Goal: Task Accomplishment & Management: Use online tool/utility

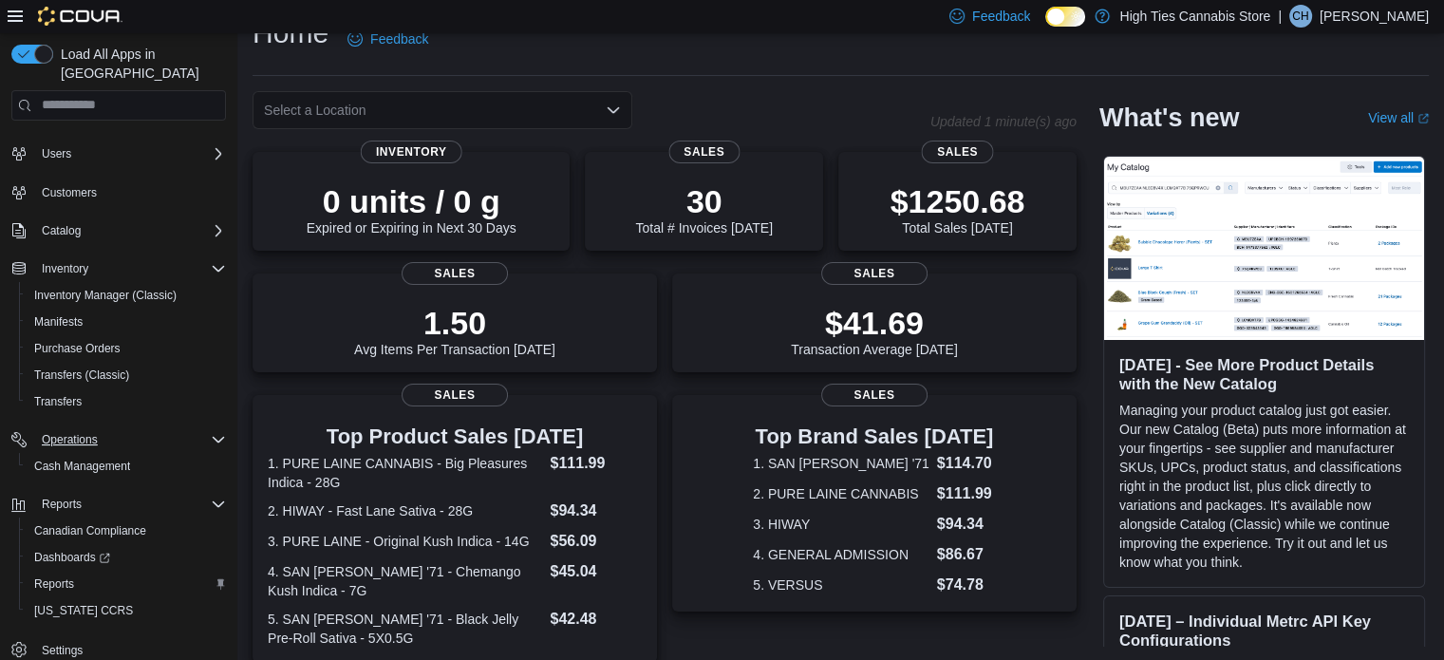
scroll to position [95, 0]
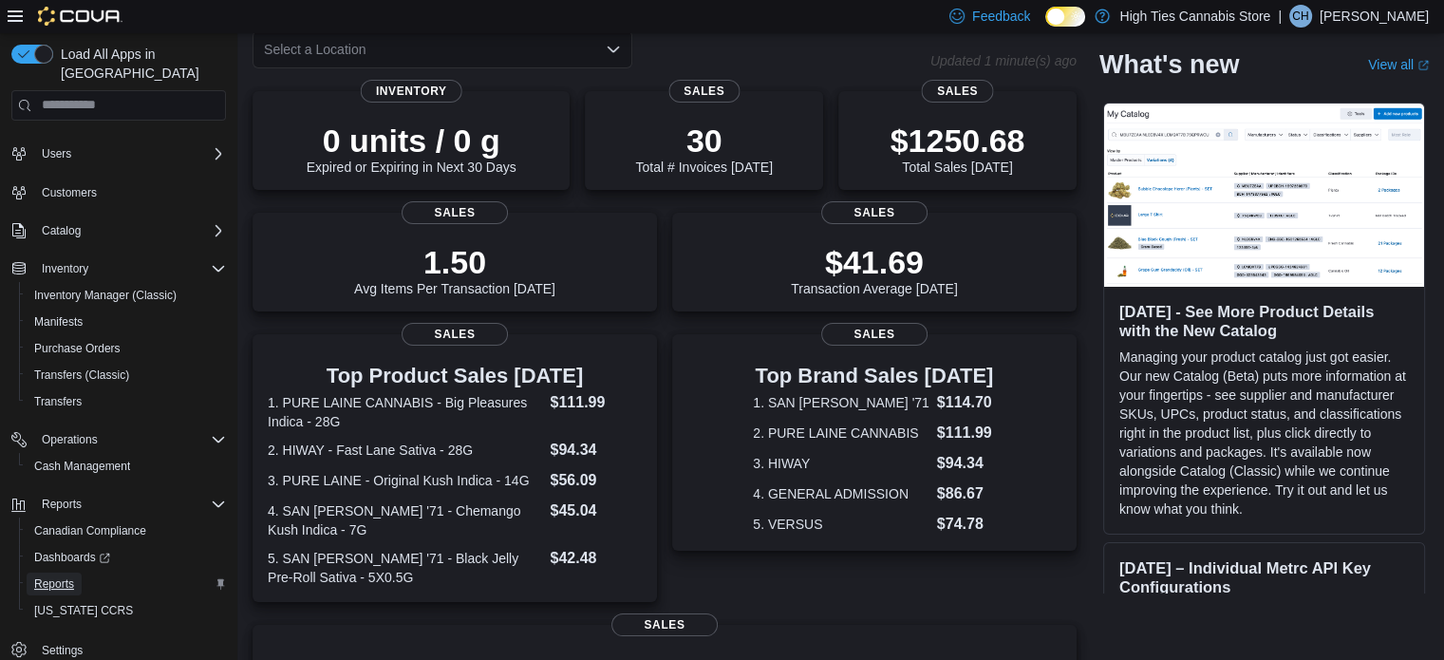
click at [52, 576] on span "Reports" at bounding box center [54, 583] width 40 height 15
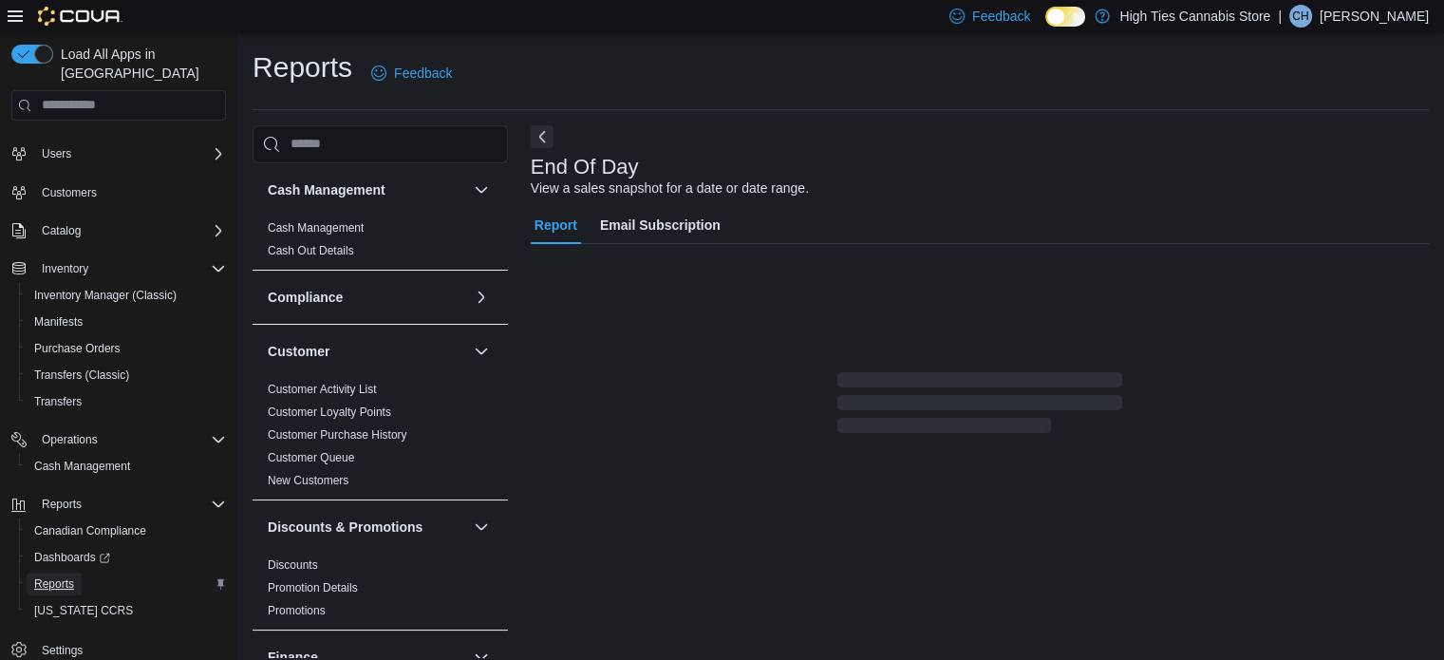
scroll to position [12, 0]
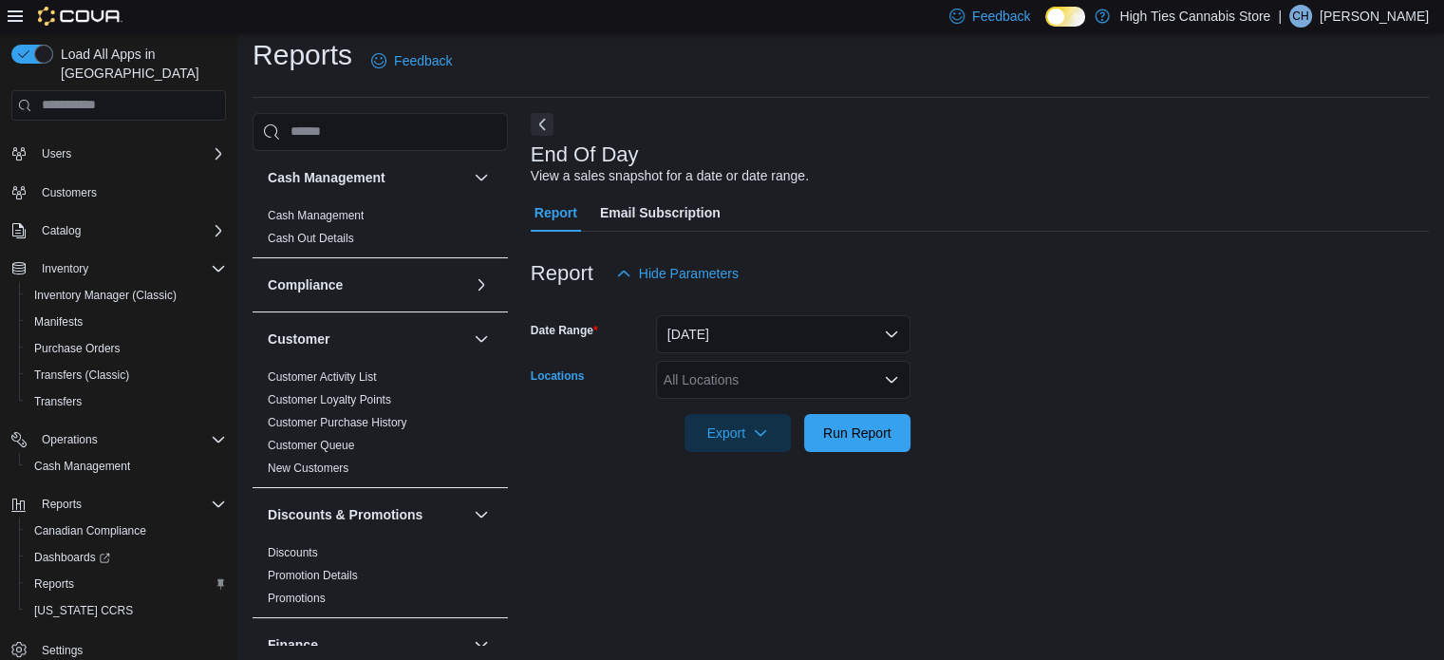
click at [703, 385] on div "All Locations" at bounding box center [783, 380] width 254 height 38
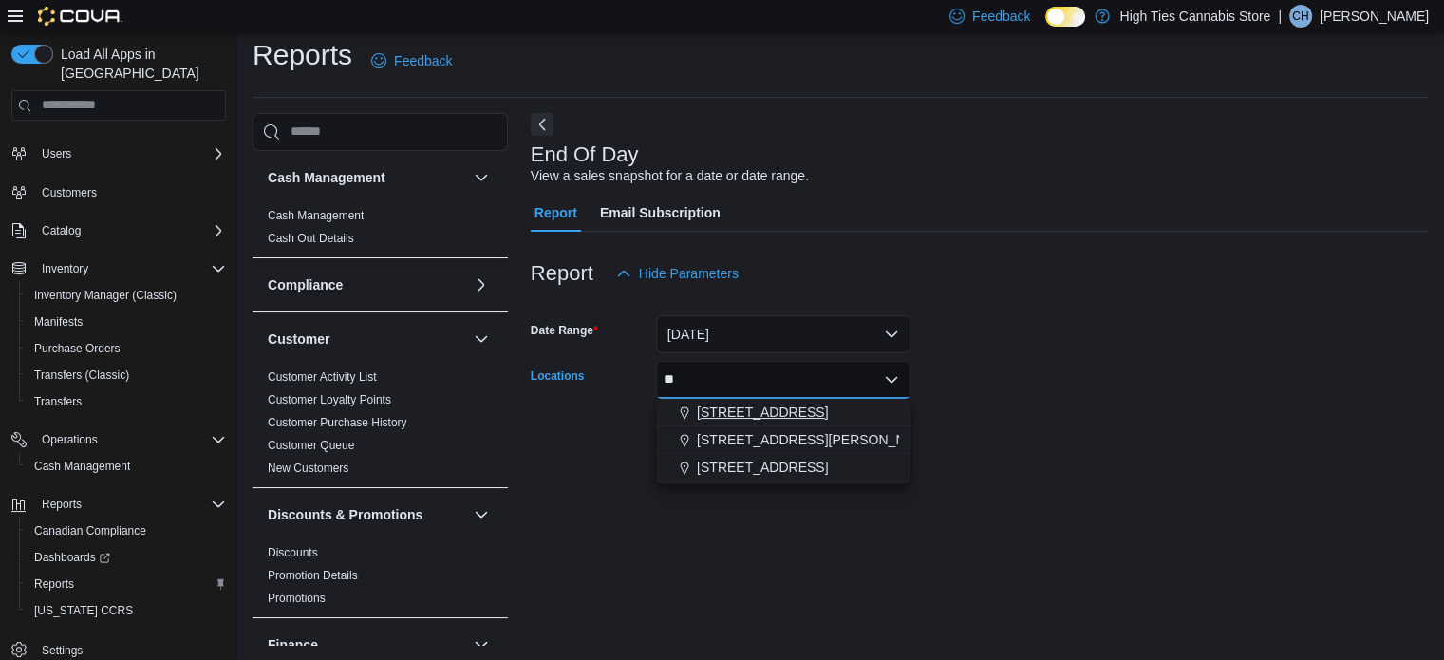
type input "**"
click at [735, 407] on span "25 Main St S." at bounding box center [762, 412] width 131 height 19
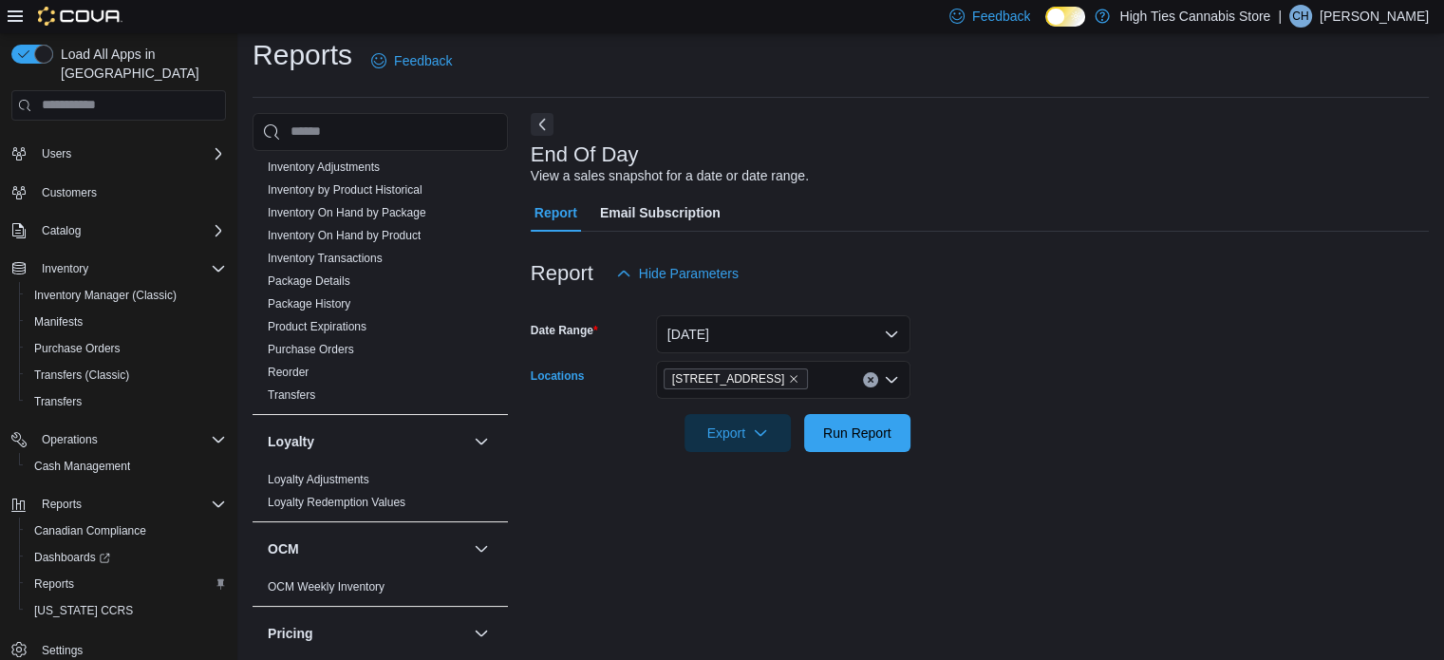
scroll to position [475, 0]
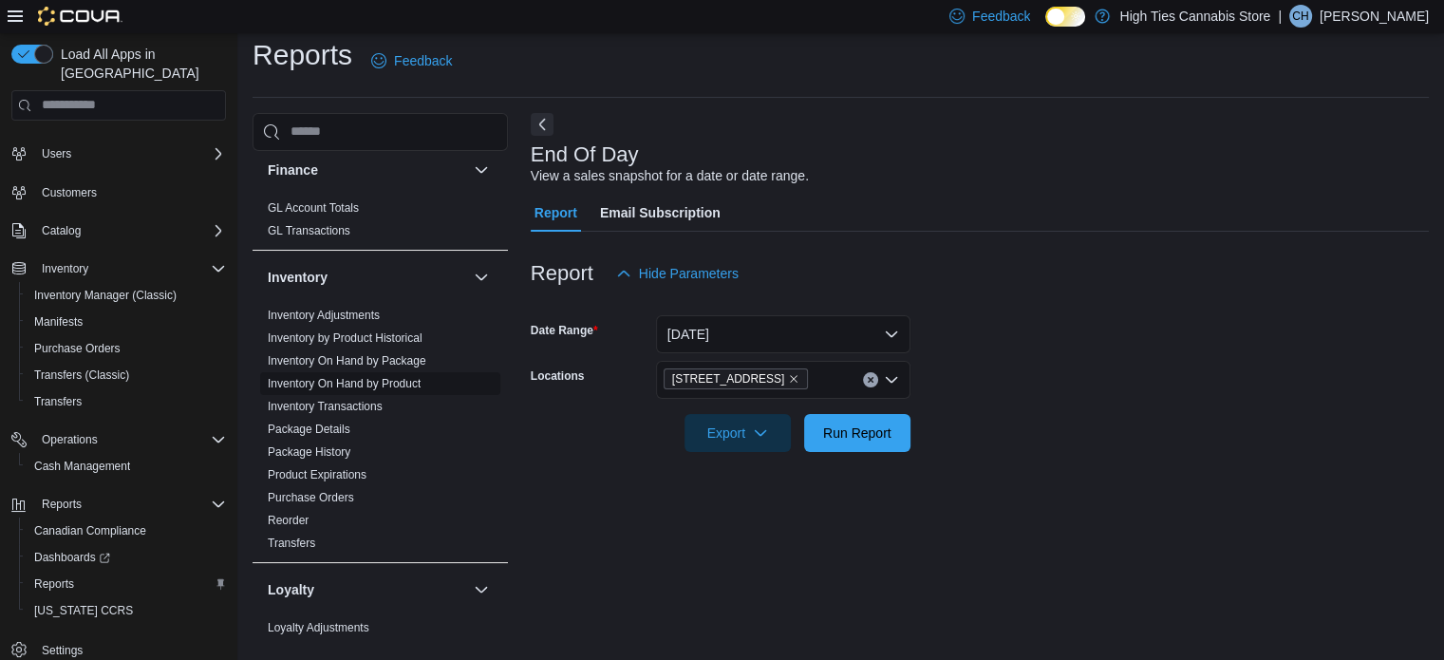
click at [392, 383] on link "Inventory On Hand by Product" at bounding box center [344, 383] width 153 height 13
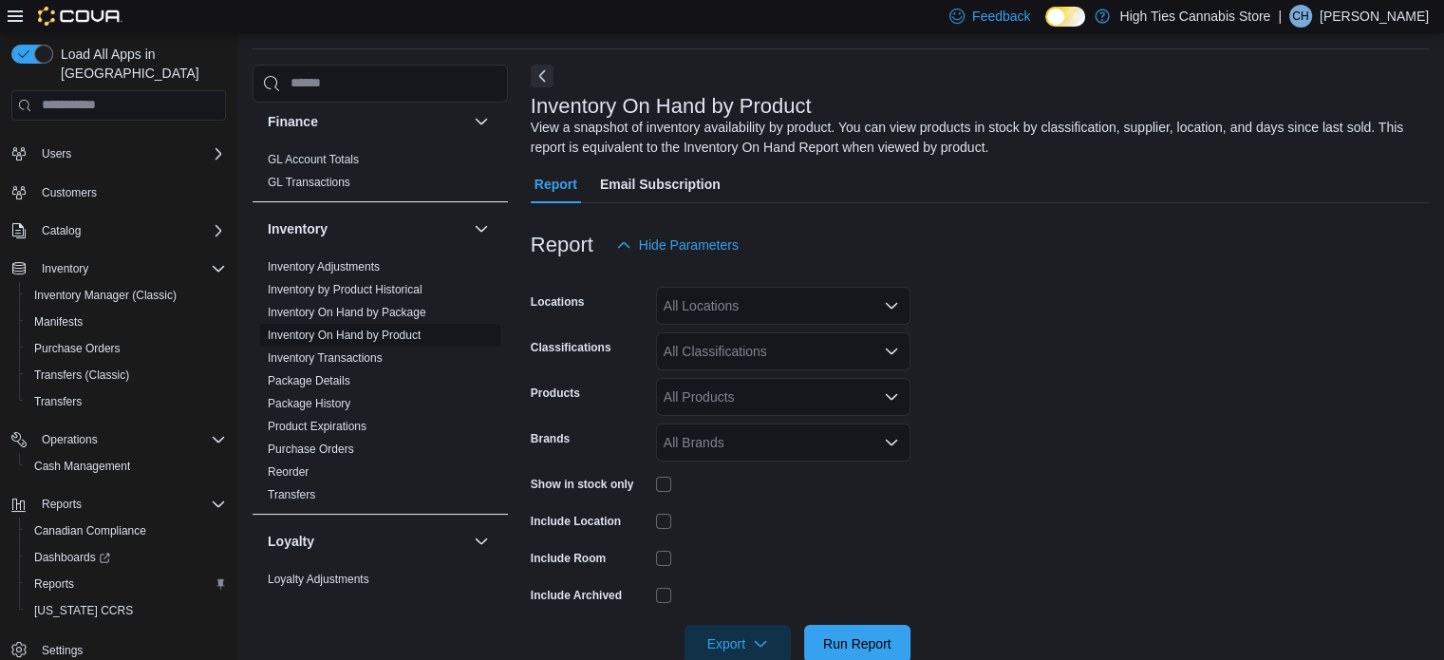
scroll to position [64, 0]
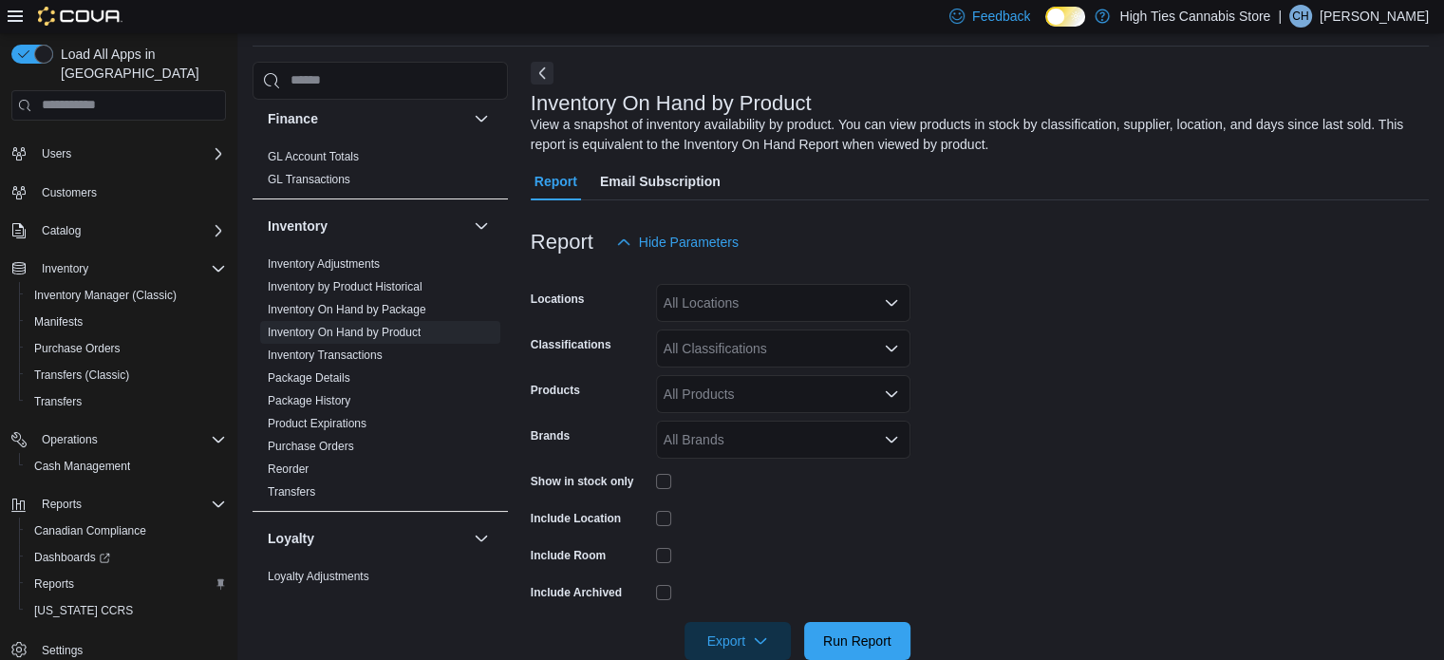
click at [785, 310] on div "All Locations" at bounding box center [783, 303] width 254 height 38
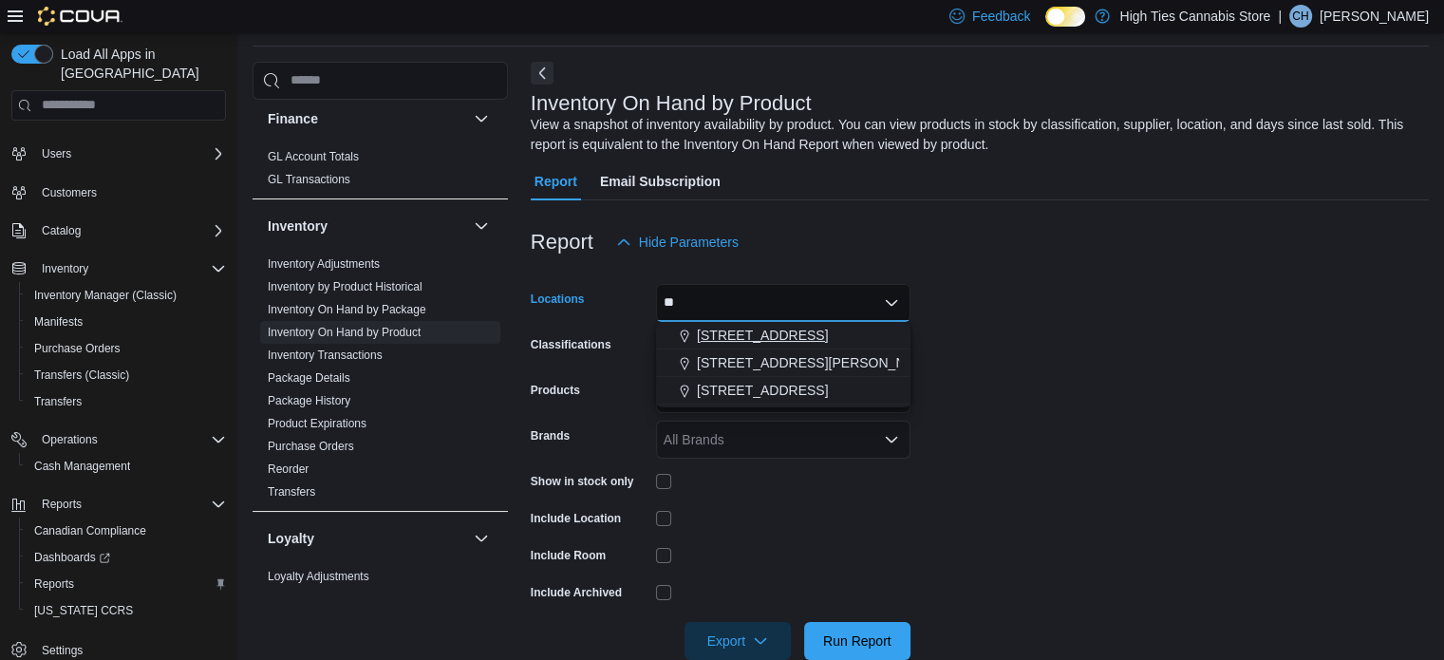
type input "**"
click at [771, 327] on span "25 Main St S." at bounding box center [762, 335] width 131 height 19
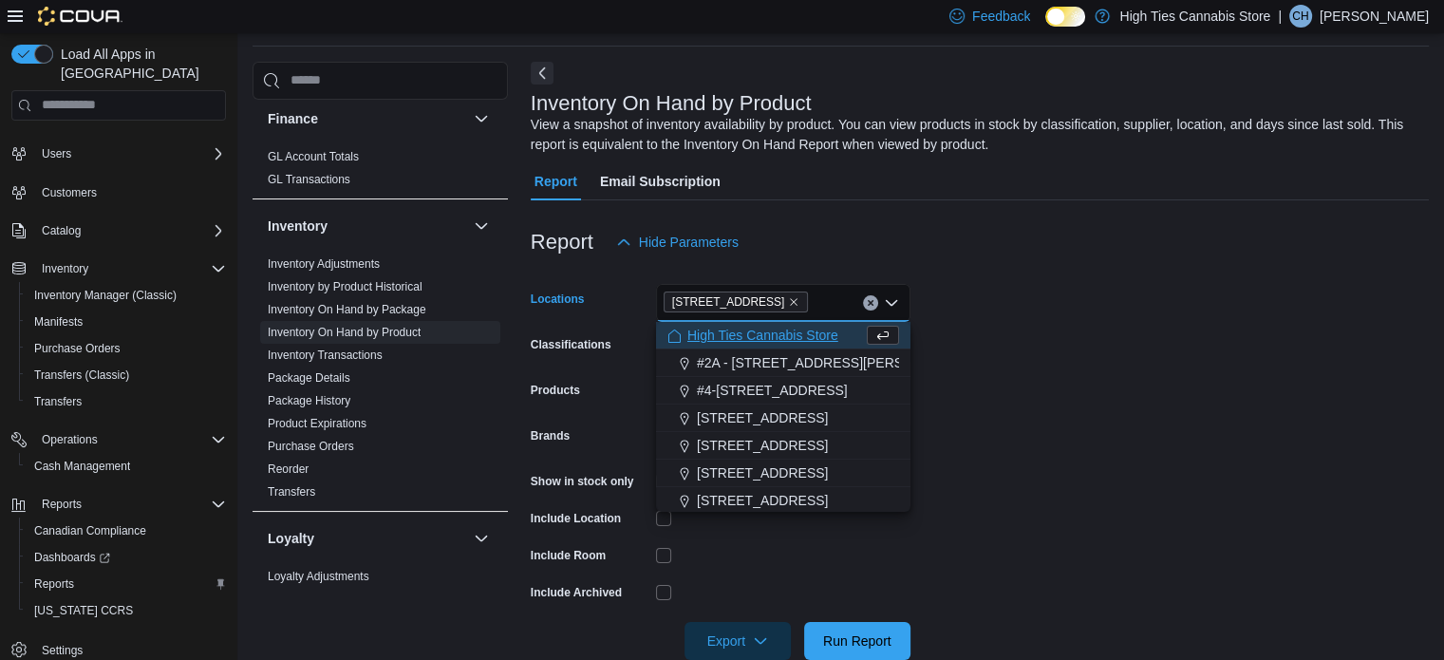
click at [1145, 339] on form "Locations 25 Main St S. Combo box. Selected. 25 Main St S.. Press Backspace to …" at bounding box center [980, 460] width 898 height 399
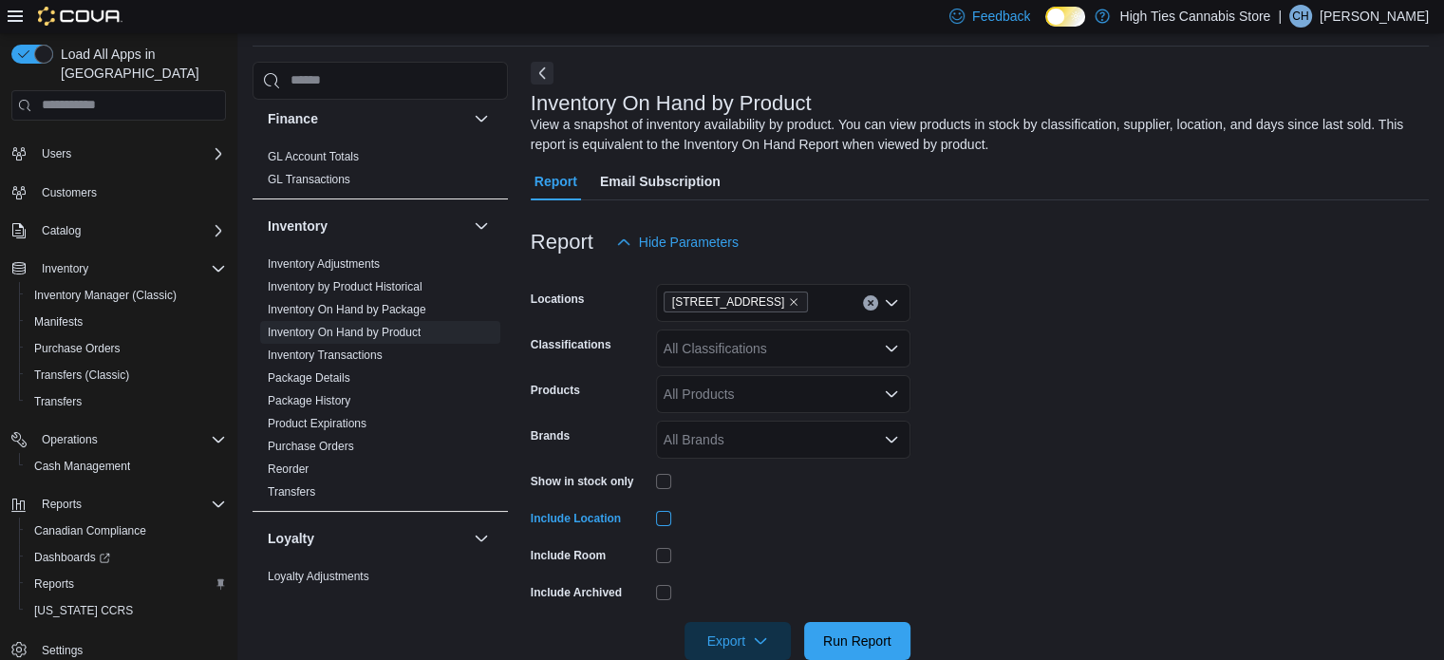
scroll to position [101, 0]
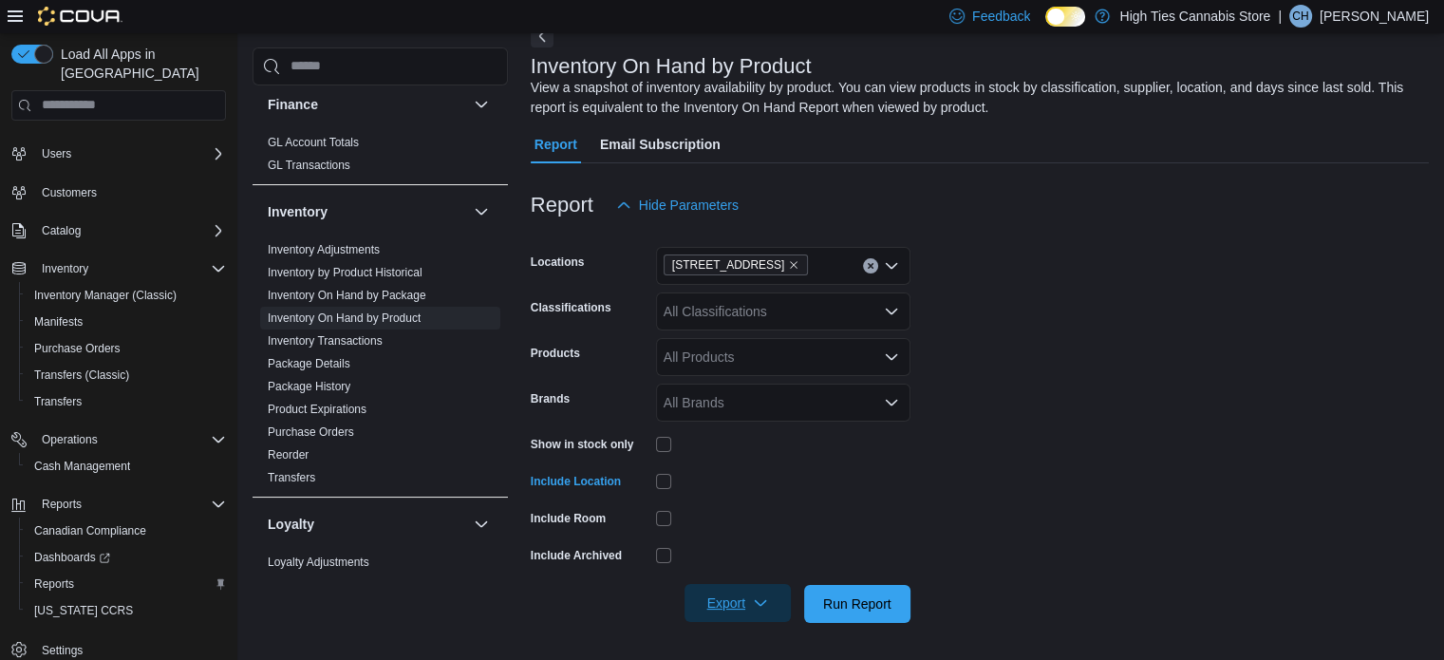
click at [711, 593] on span "Export" at bounding box center [738, 603] width 84 height 38
click at [756, 485] on span "Export to Excel" at bounding box center [740, 486] width 85 height 15
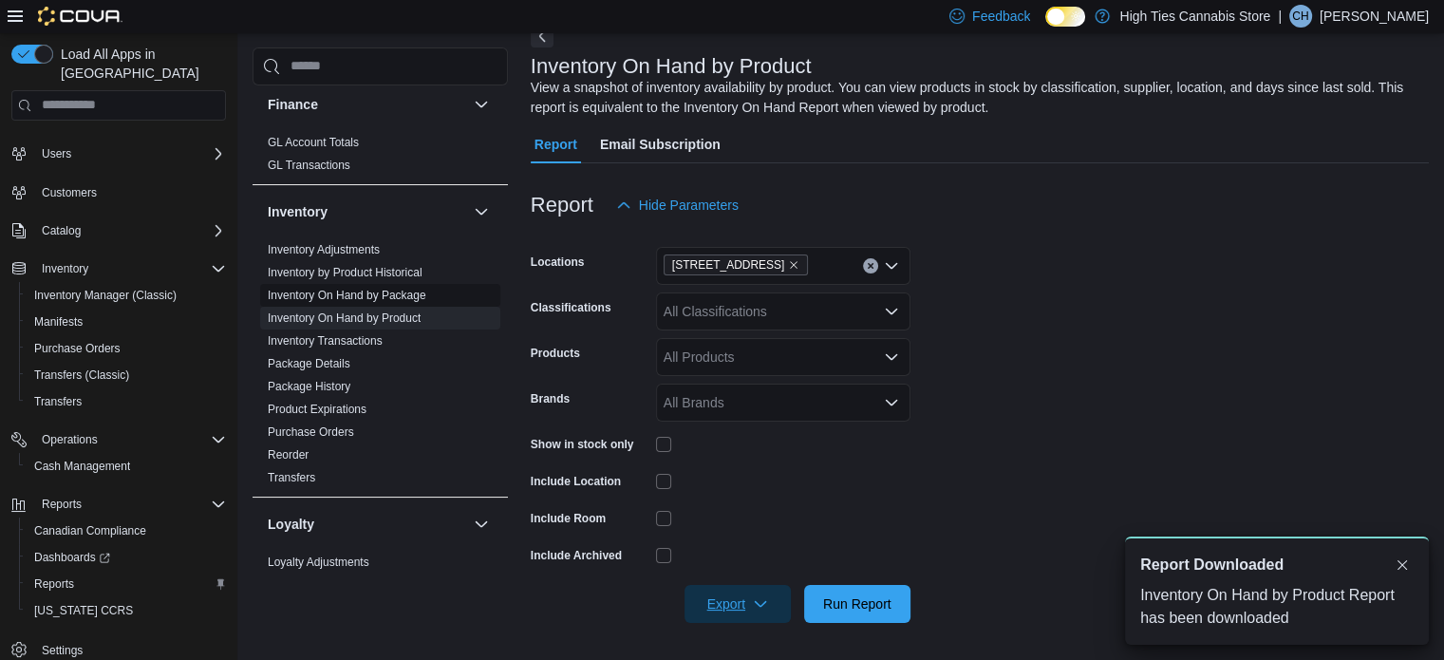
scroll to position [0, 0]
